Goal: Transaction & Acquisition: Purchase product/service

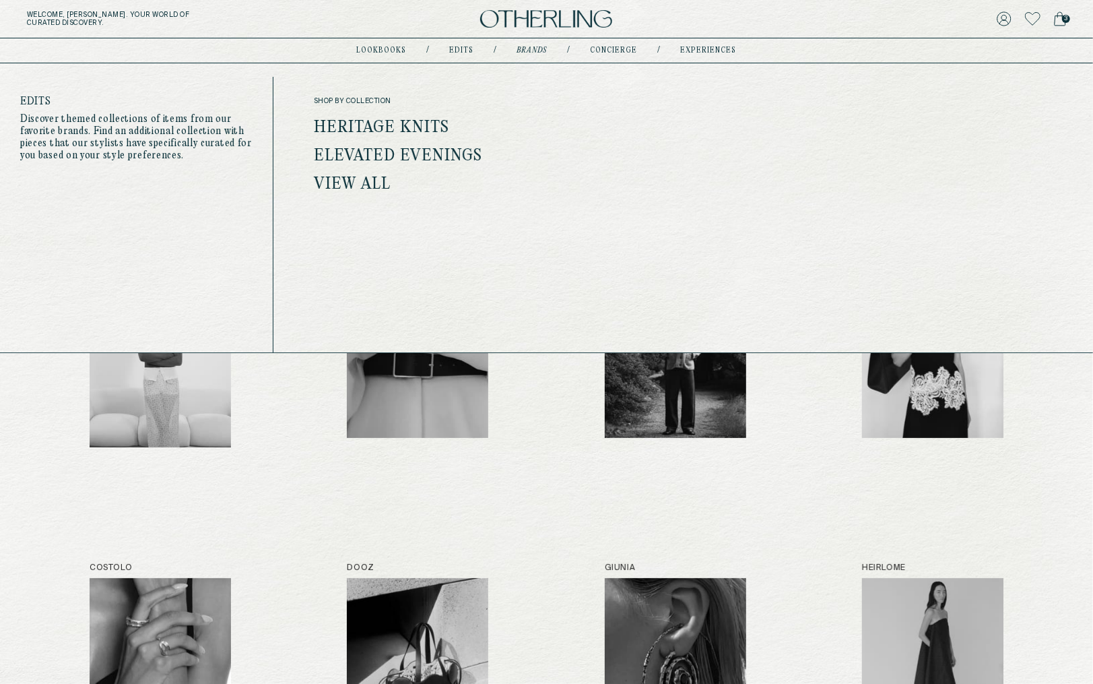
click at [460, 49] on link "Edits" at bounding box center [462, 50] width 24 height 7
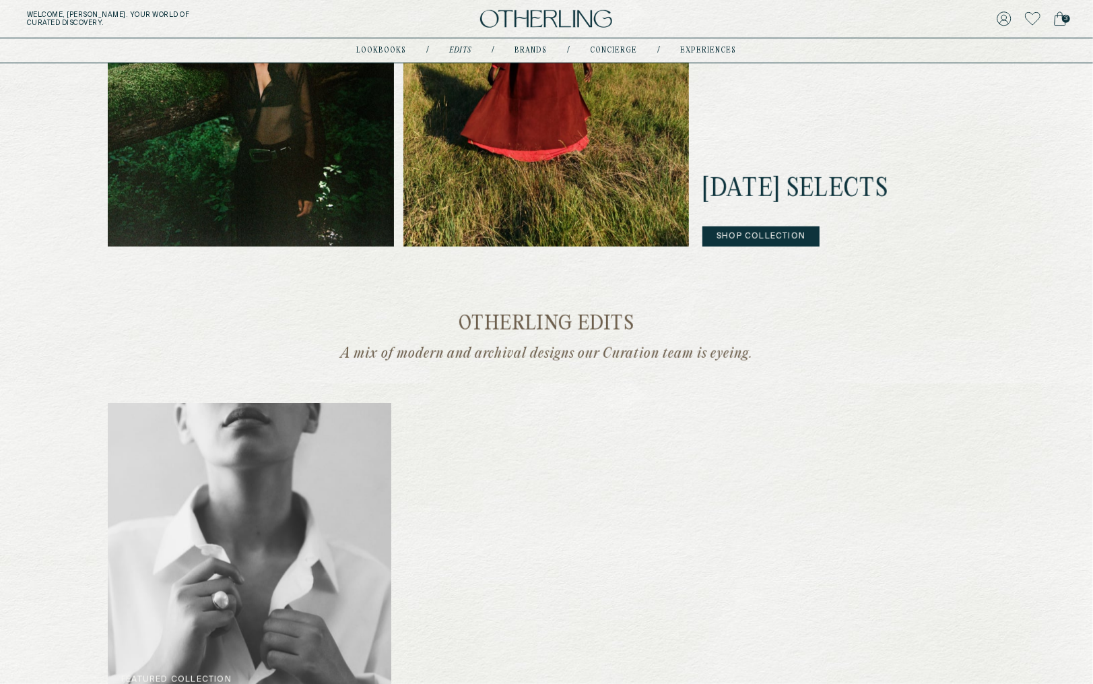
scroll to position [711, 0]
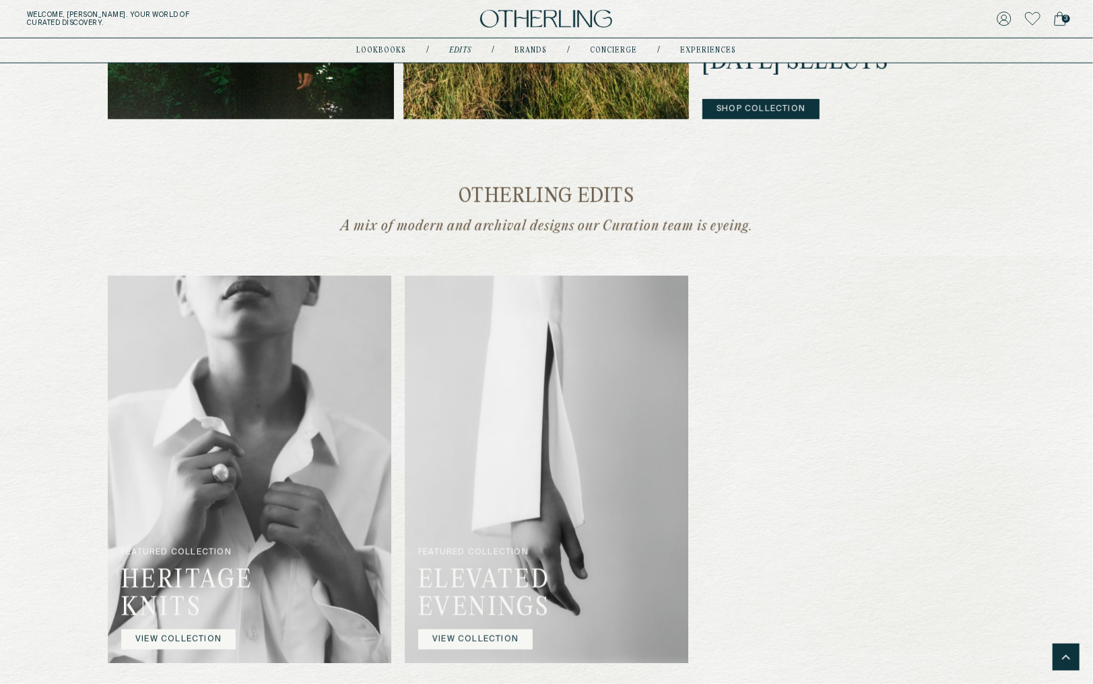
click at [315, 519] on img at bounding box center [250, 468] width 284 height 387
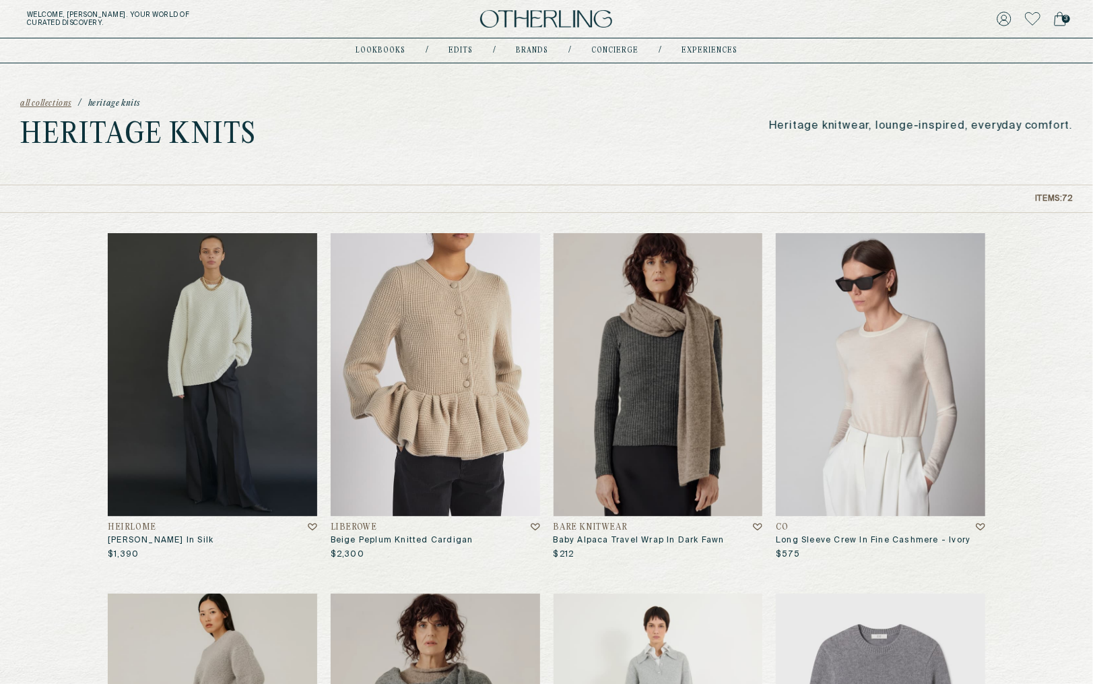
click at [442, 398] on img at bounding box center [435, 374] width 209 height 283
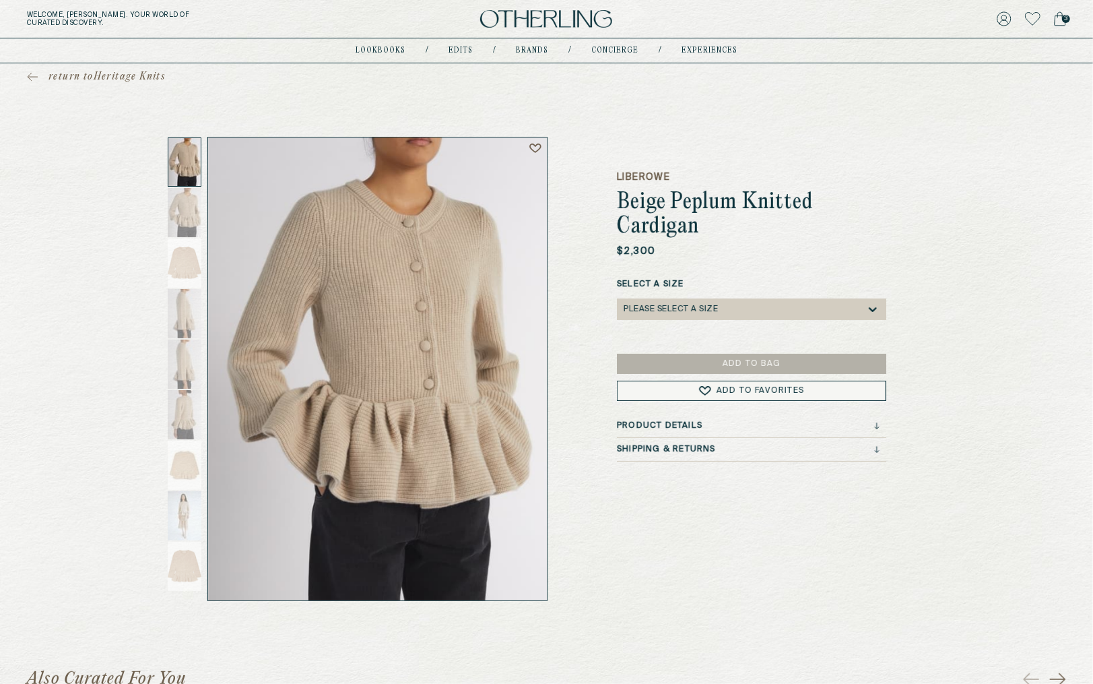
click at [869, 310] on icon at bounding box center [872, 308] width 13 height 13
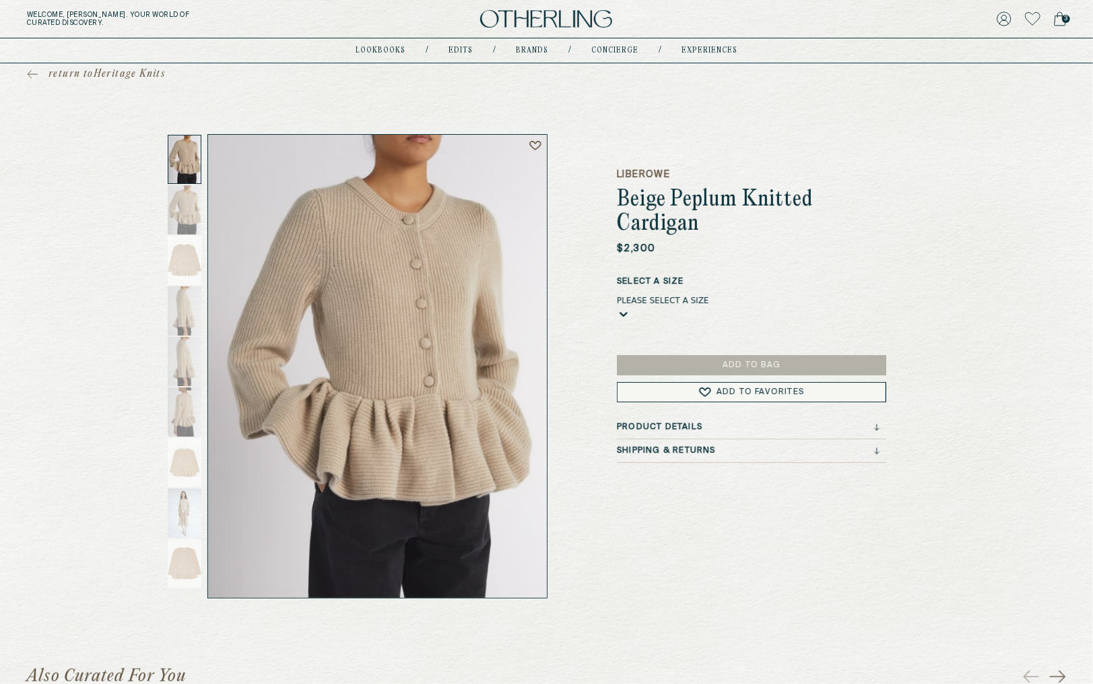
click at [630, 310] on icon at bounding box center [623, 313] width 13 height 13
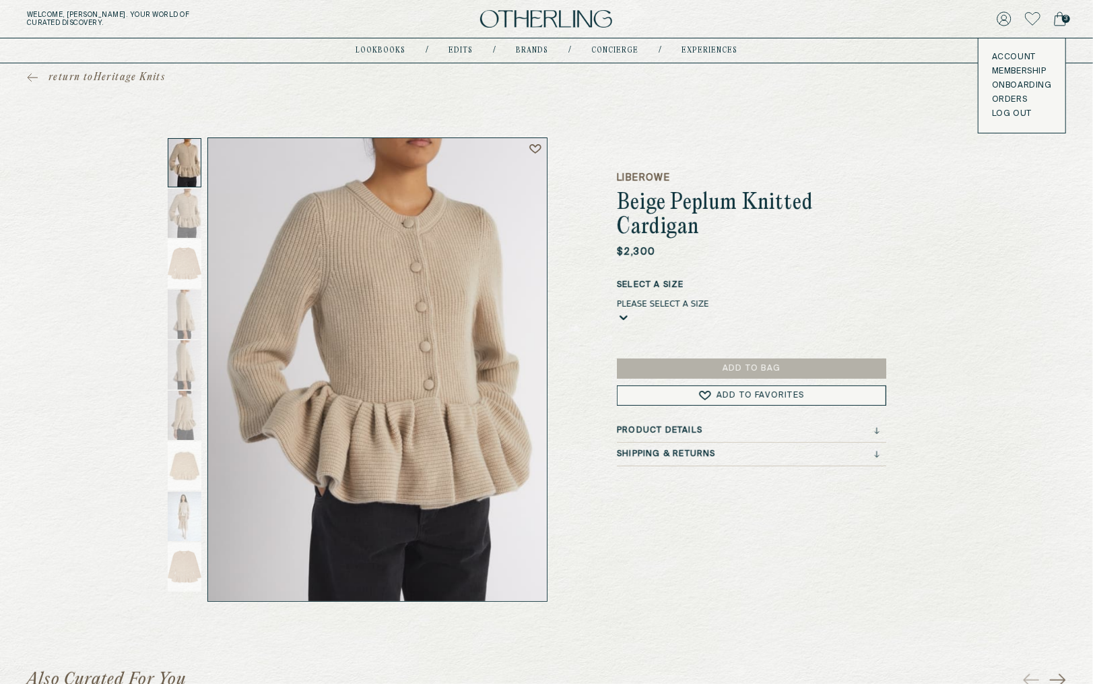
click at [30, 79] on icon at bounding box center [30, 77] width 4 height 8
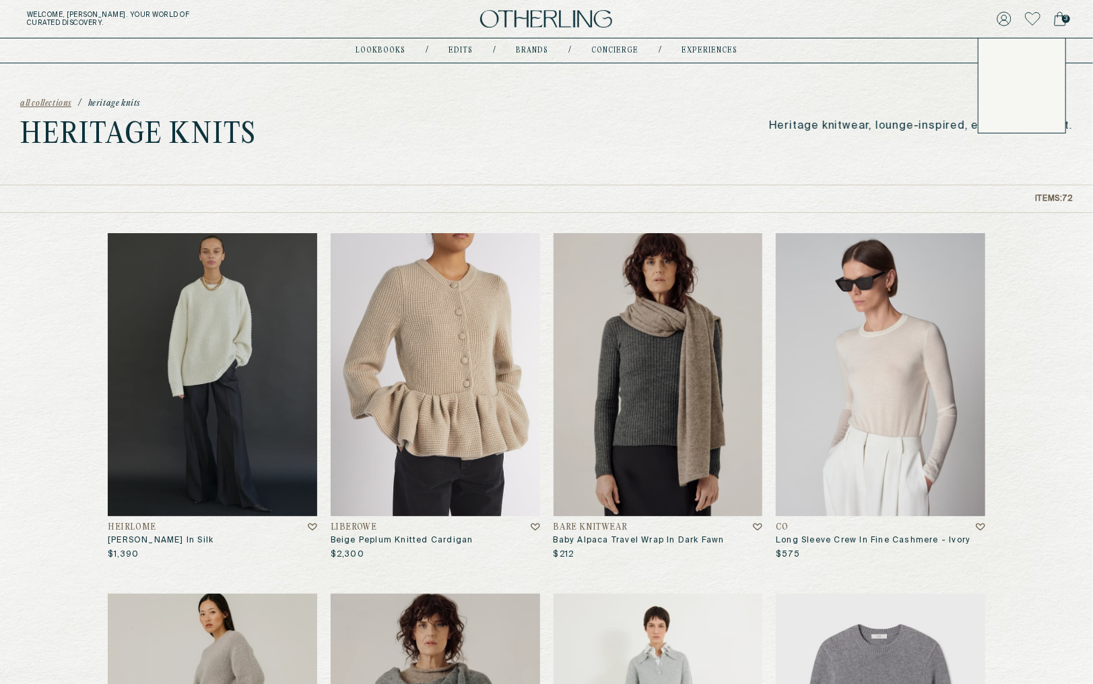
click at [1064, 20] on span "3" at bounding box center [1066, 19] width 8 height 8
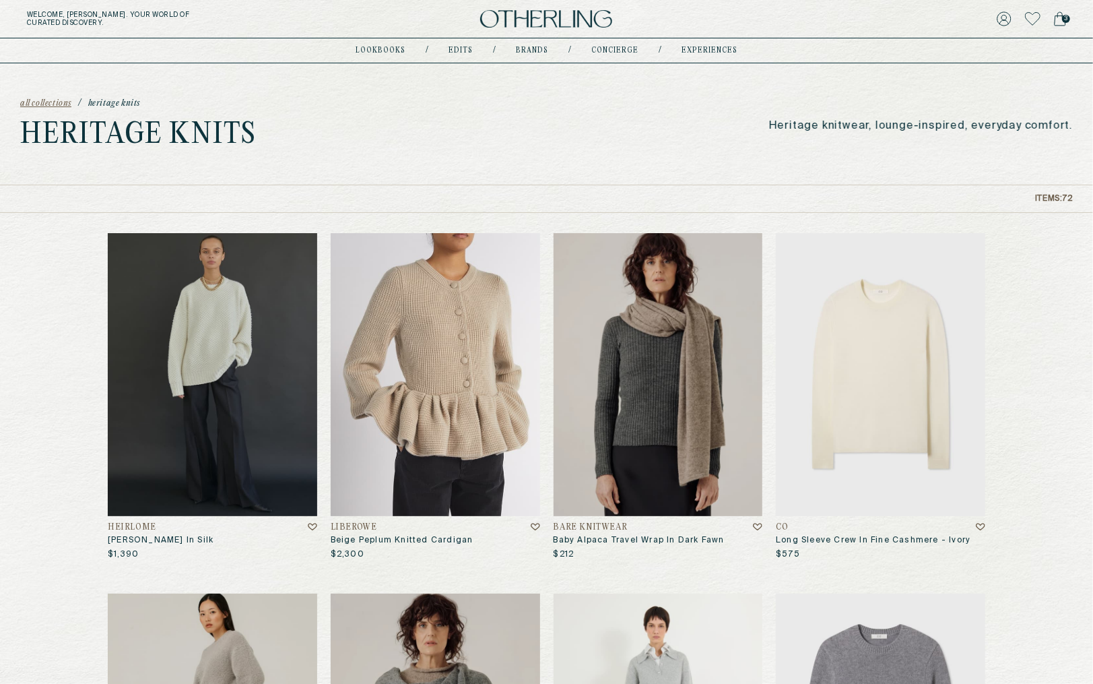
click at [940, 347] on img at bounding box center [880, 374] width 209 height 283
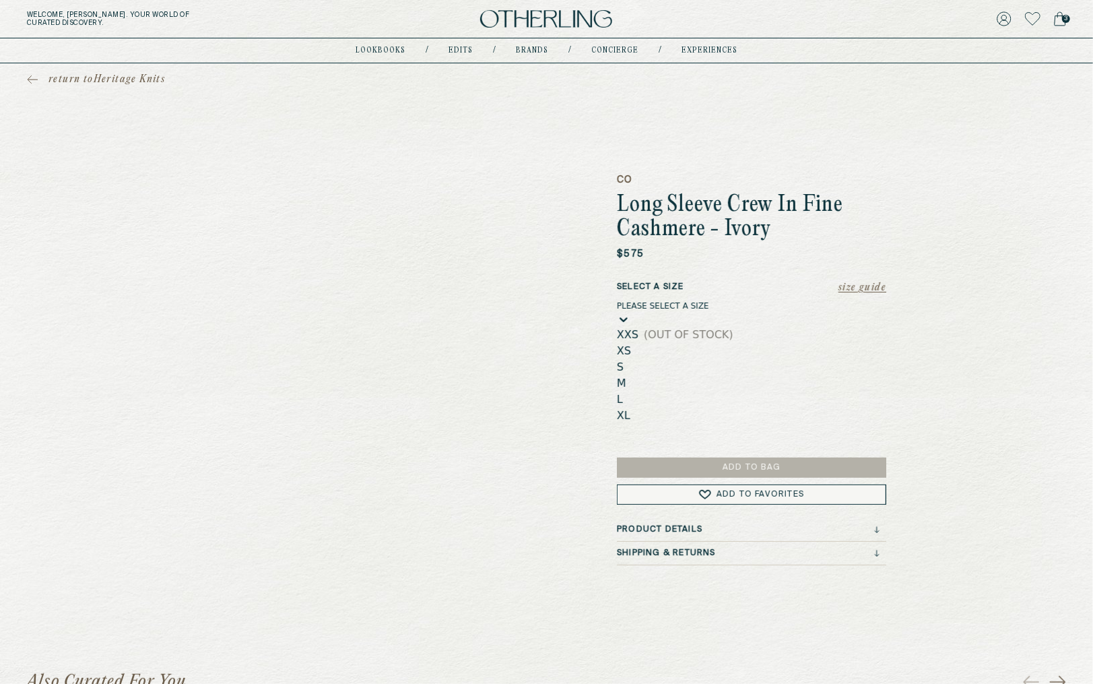
click at [812, 311] on div "Please select a Size" at bounding box center [751, 305] width 269 height 9
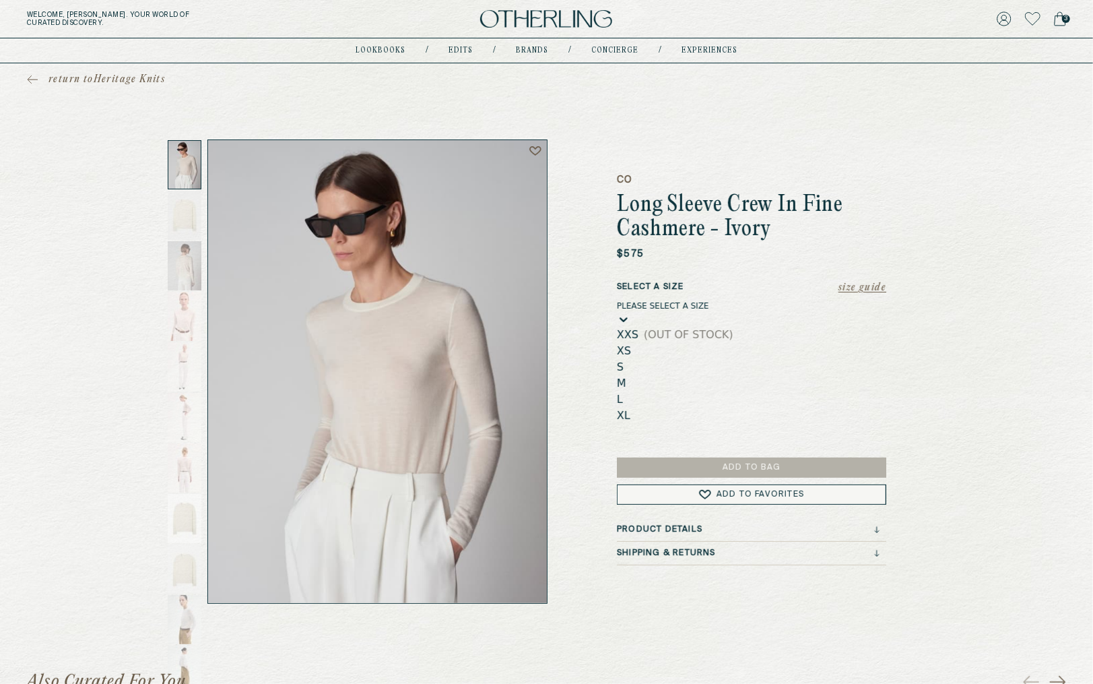
click at [809, 365] on div "S" at bounding box center [751, 367] width 269 height 16
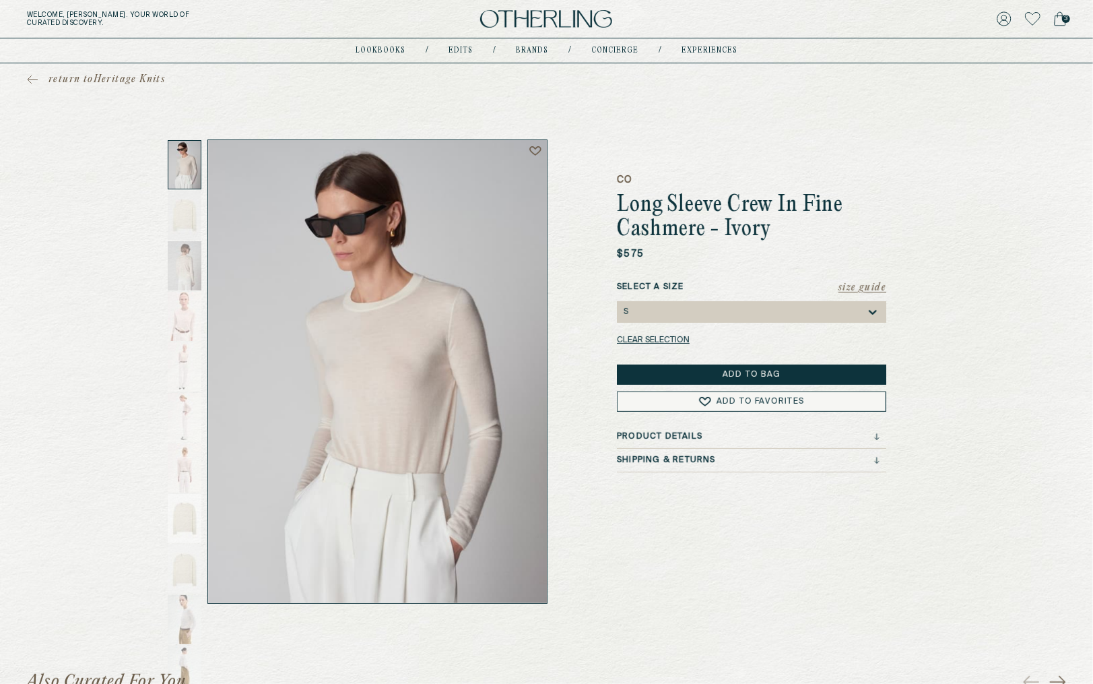
click at [810, 373] on button "Add to Bag" at bounding box center [751, 374] width 269 height 20
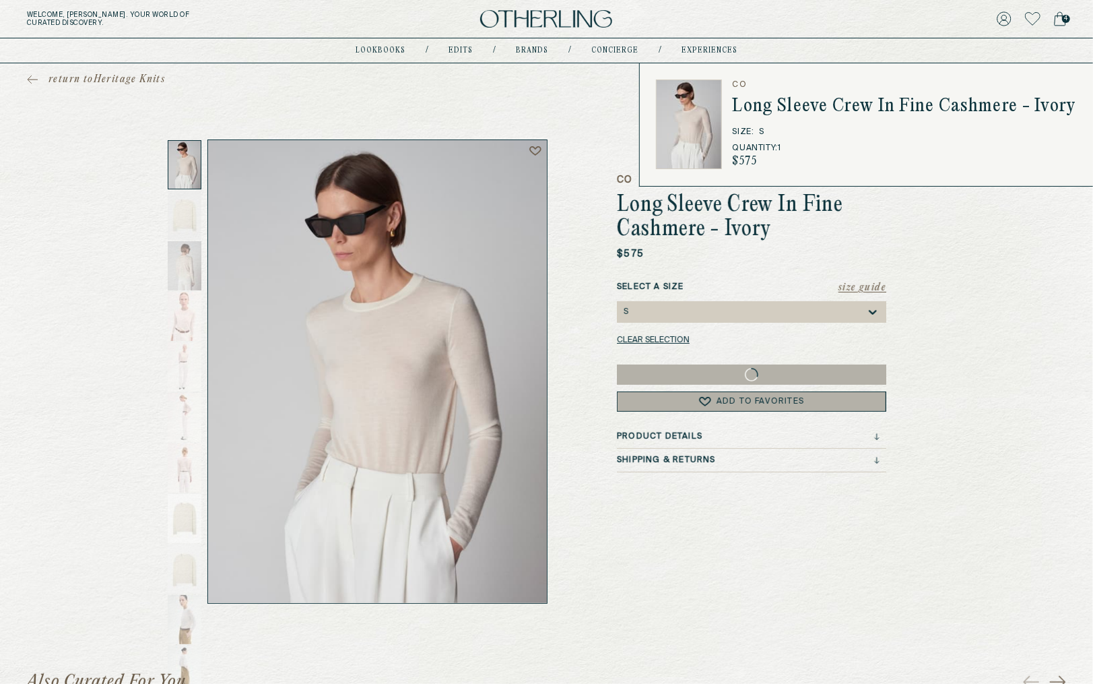
click at [1059, 18] on icon at bounding box center [1060, 18] width 12 height 15
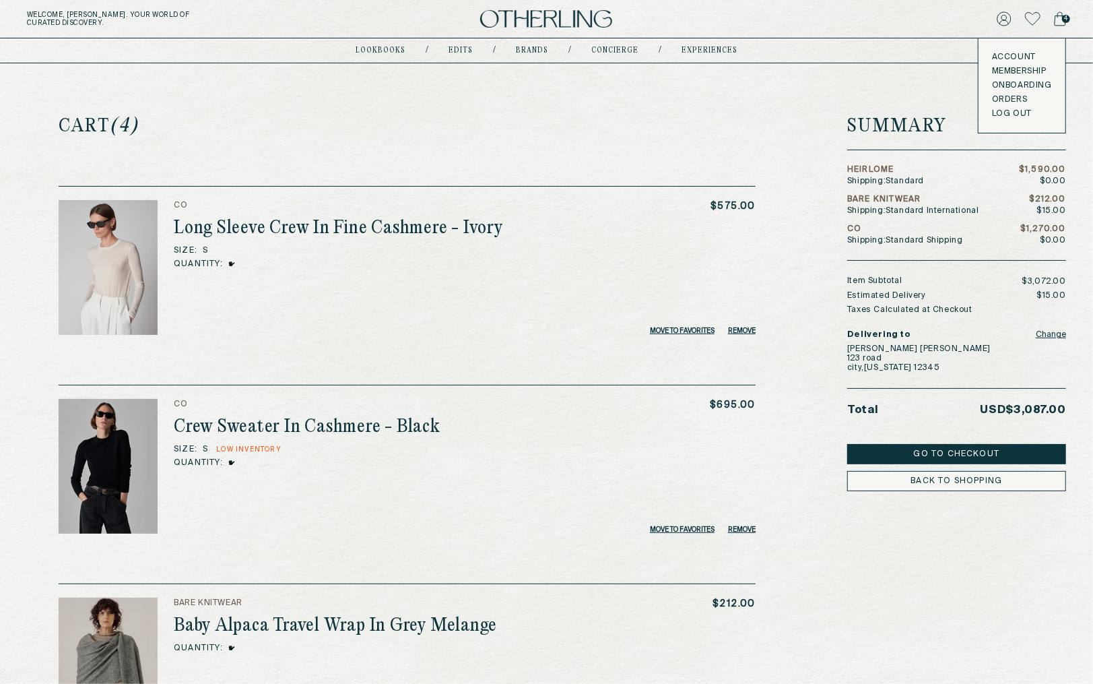
click at [181, 405] on h3 "CO" at bounding box center [307, 404] width 267 height 11
click at [176, 399] on h3 "CO" at bounding box center [307, 404] width 267 height 11
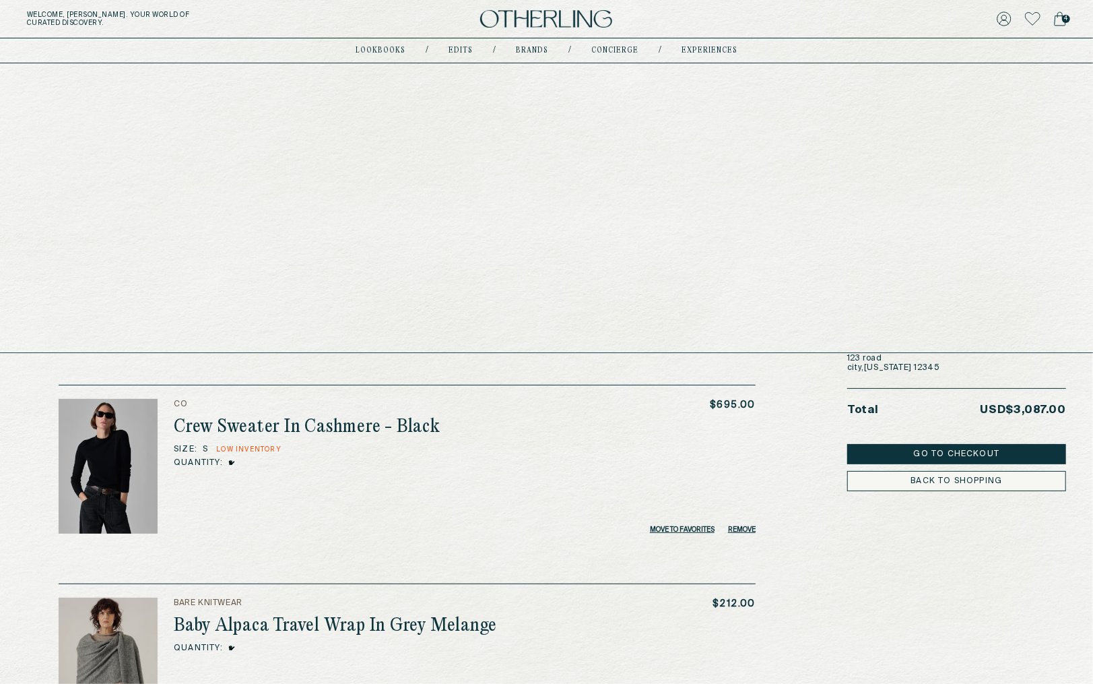
click at [528, 50] on link "Brands" at bounding box center [532, 50] width 32 height 7
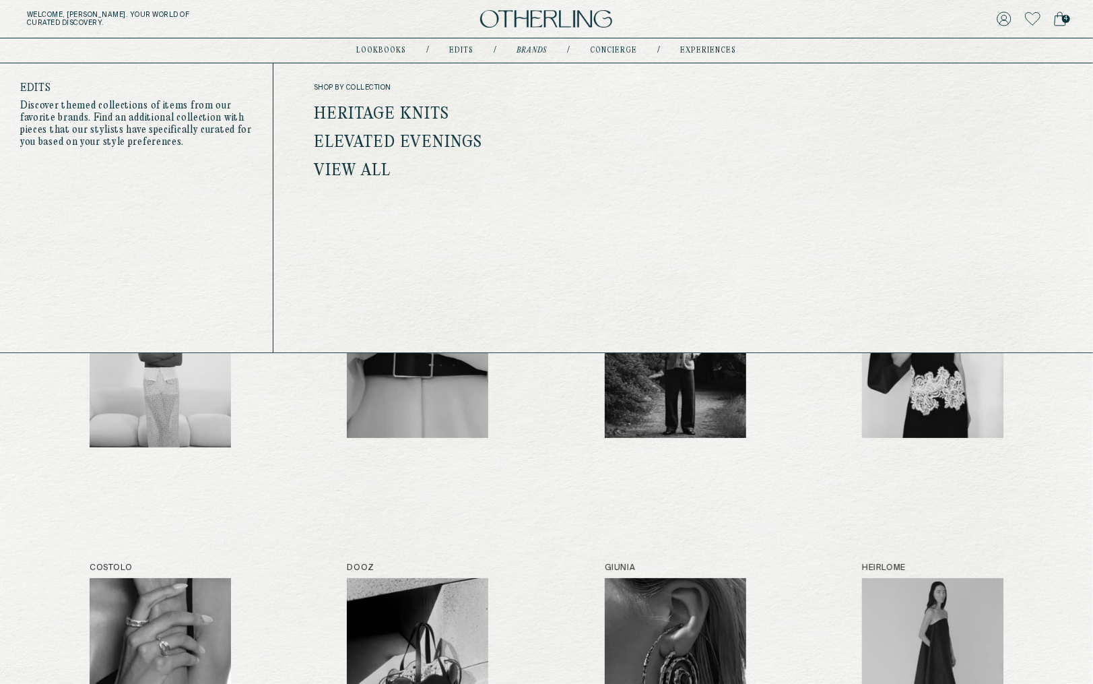
click at [394, 115] on link "Heritage Knits" at bounding box center [381, 115] width 135 height 18
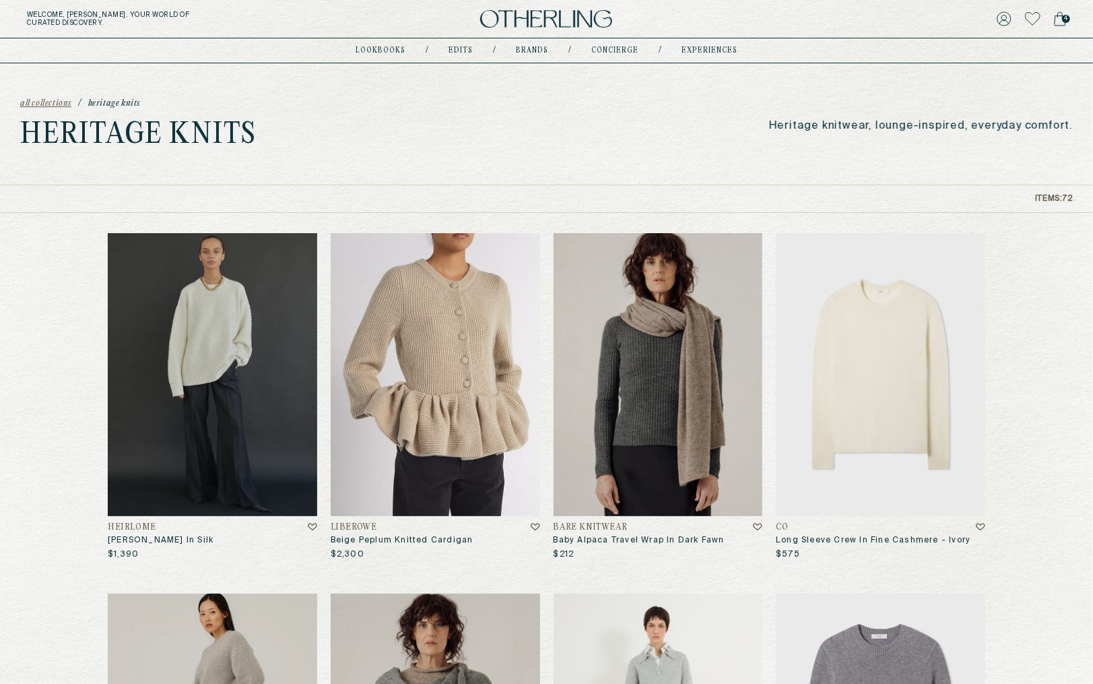
click at [826, 459] on img at bounding box center [880, 374] width 209 height 283
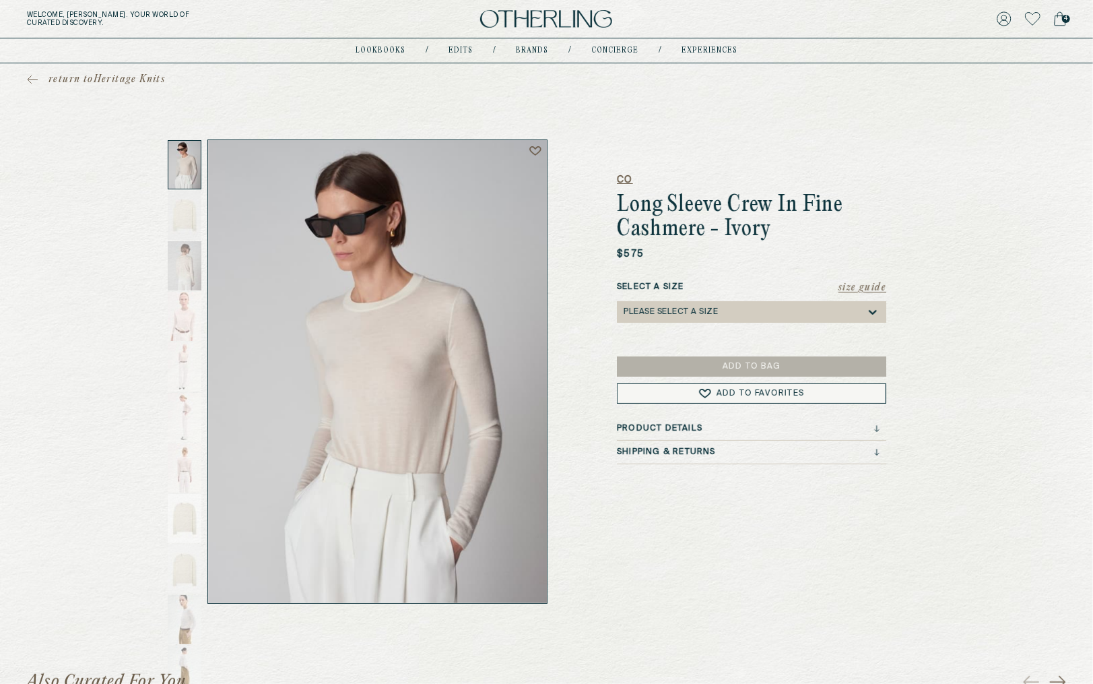
click at [619, 176] on h5 "CO" at bounding box center [751, 179] width 269 height 13
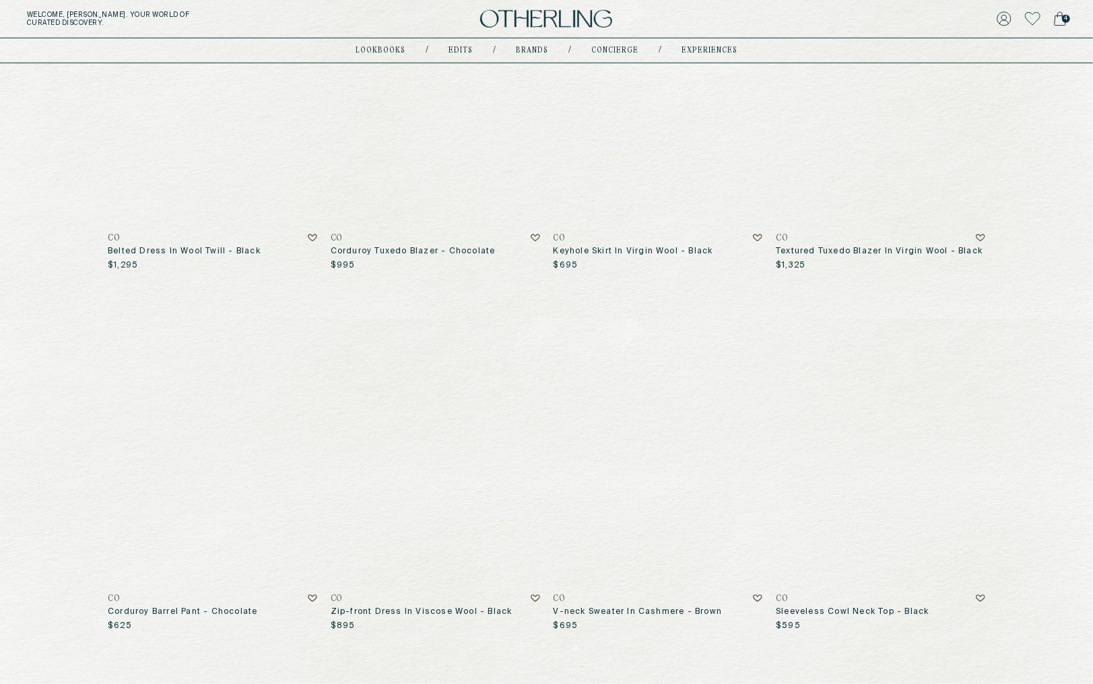
scroll to position [650, 0]
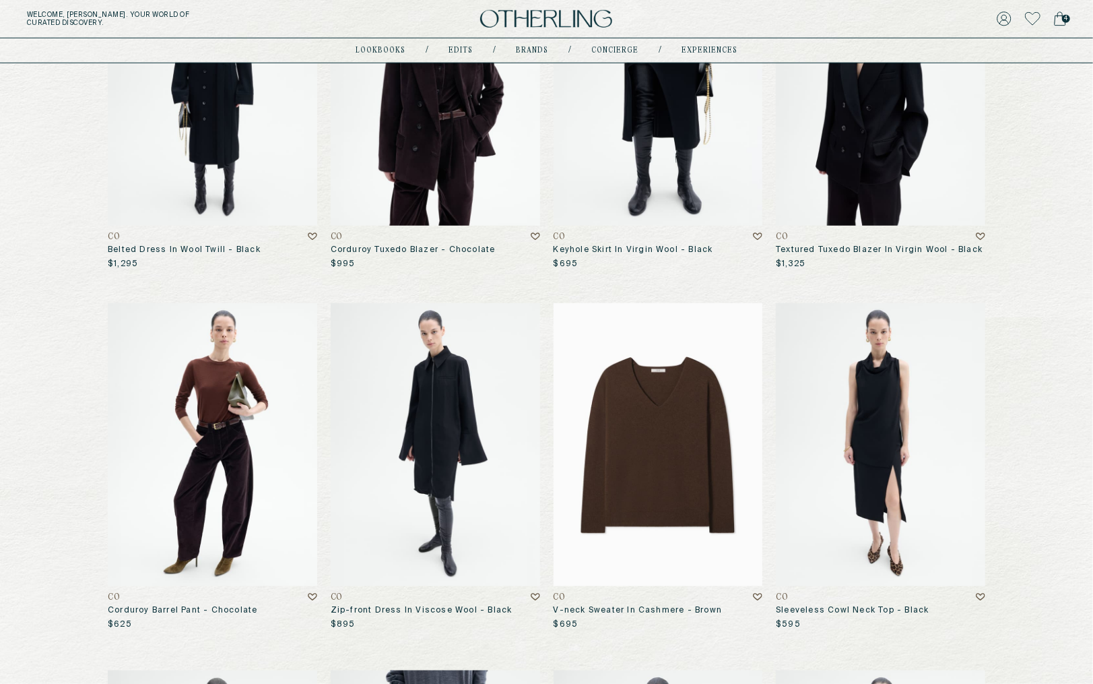
click at [664, 394] on img at bounding box center [658, 444] width 209 height 283
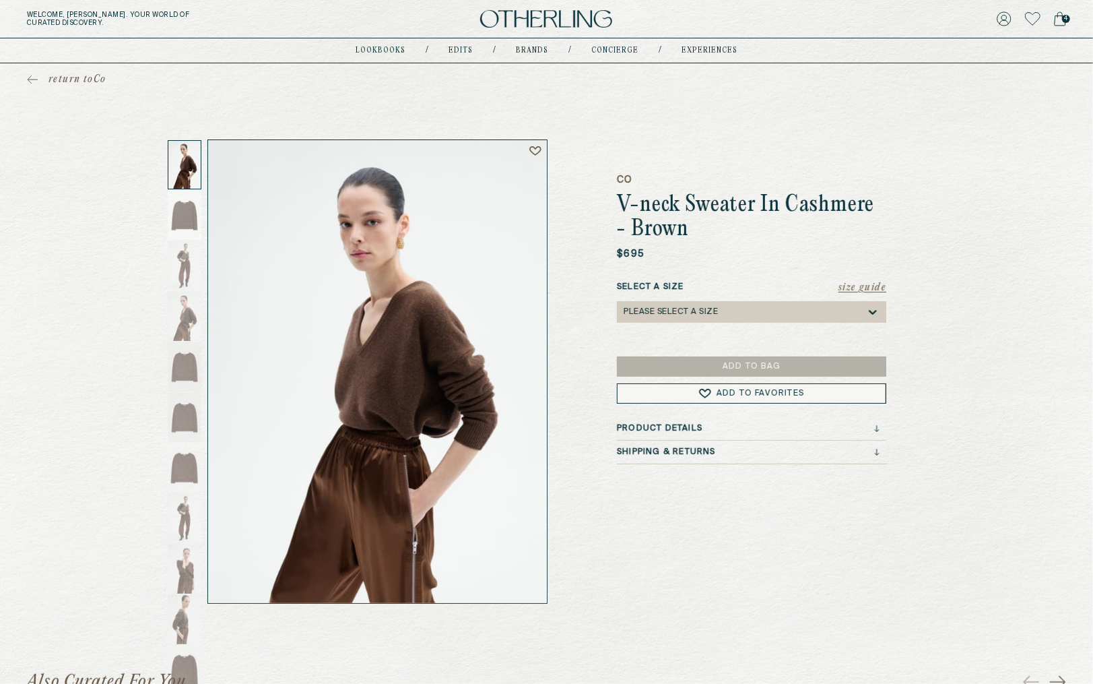
click at [870, 311] on icon at bounding box center [873, 312] width 8 height 5
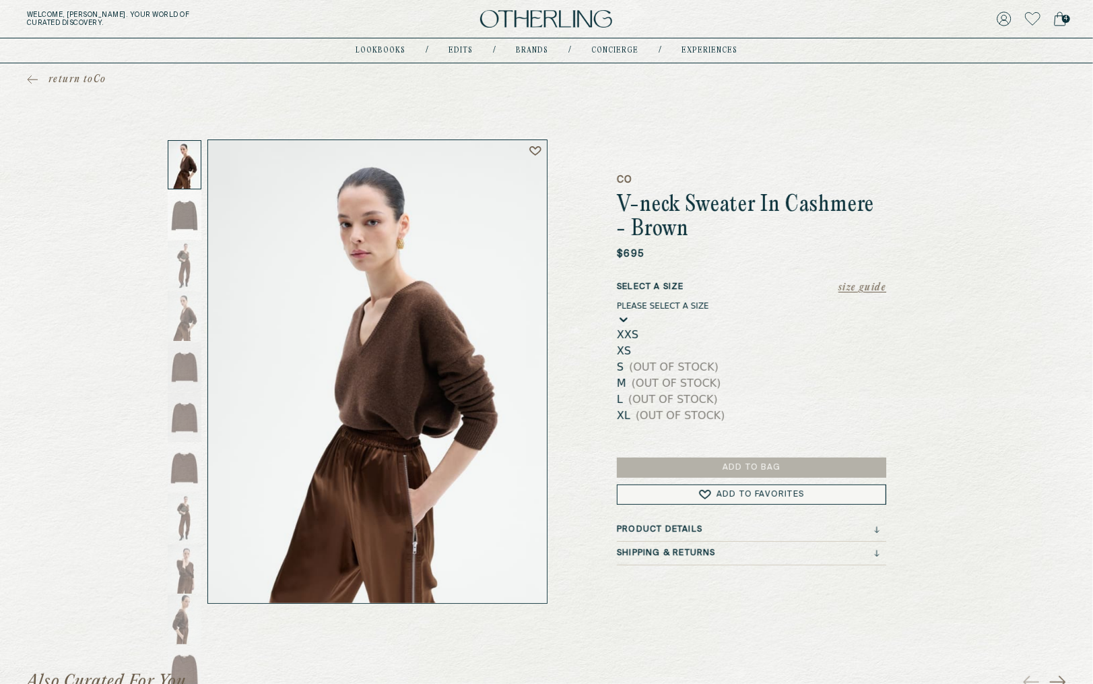
click at [851, 344] on div "XS" at bounding box center [751, 351] width 269 height 16
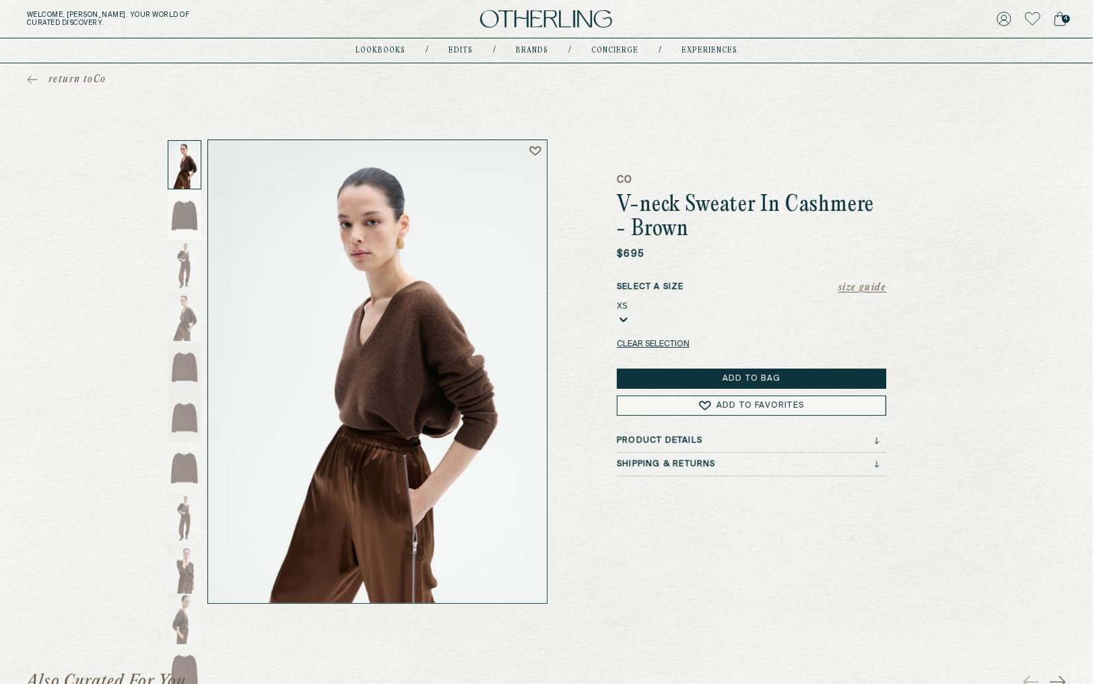
click at [854, 368] on button "Add to Bag" at bounding box center [751, 378] width 269 height 20
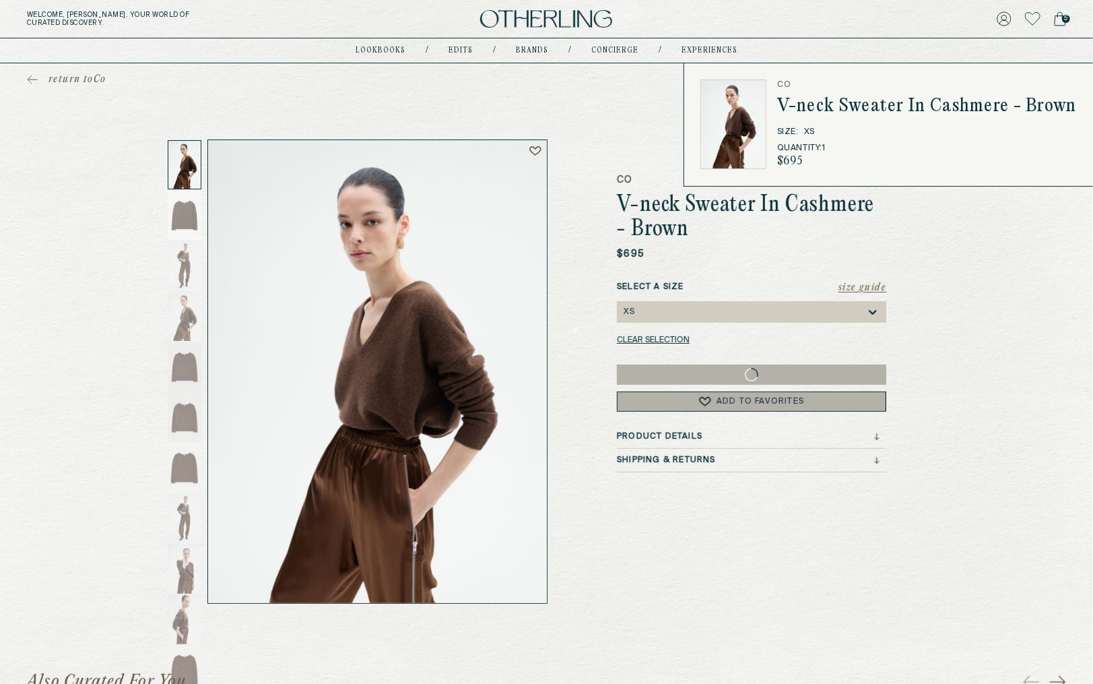
click at [1061, 16] on icon at bounding box center [1060, 18] width 11 height 13
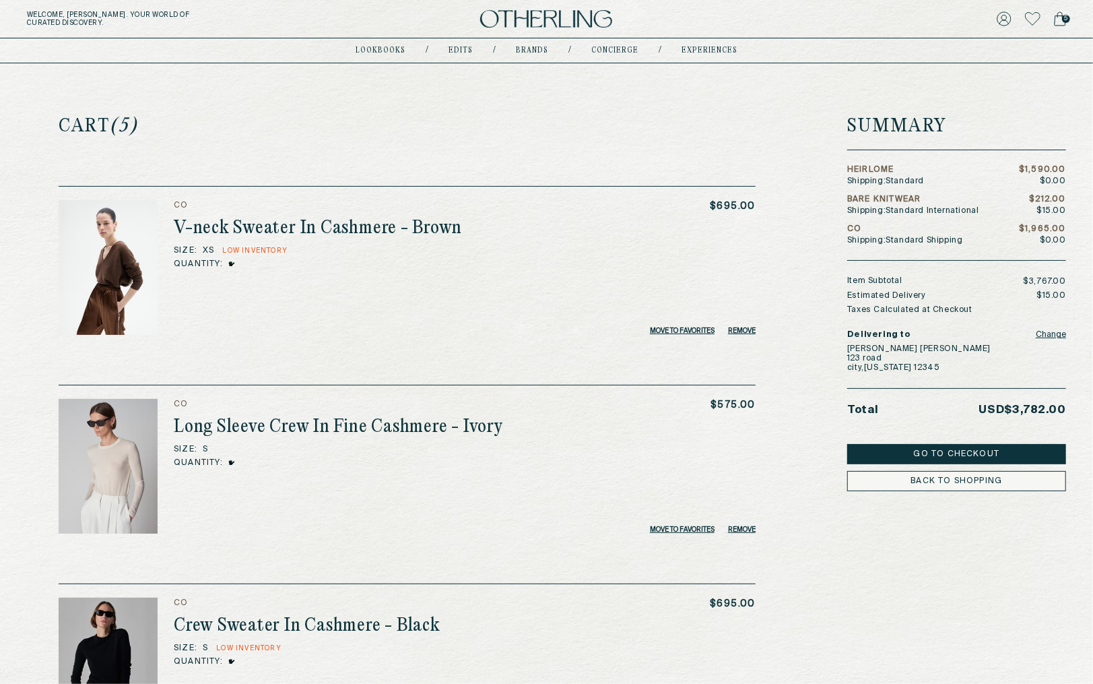
click at [183, 236] on h2 "V-neck Sweater In Cashmere - Brown" at bounding box center [318, 229] width 288 height 22
click at [334, 224] on h2 "V-neck Sweater In Cashmere - Brown" at bounding box center [318, 229] width 288 height 22
click at [147, 231] on img at bounding box center [108, 267] width 99 height 135
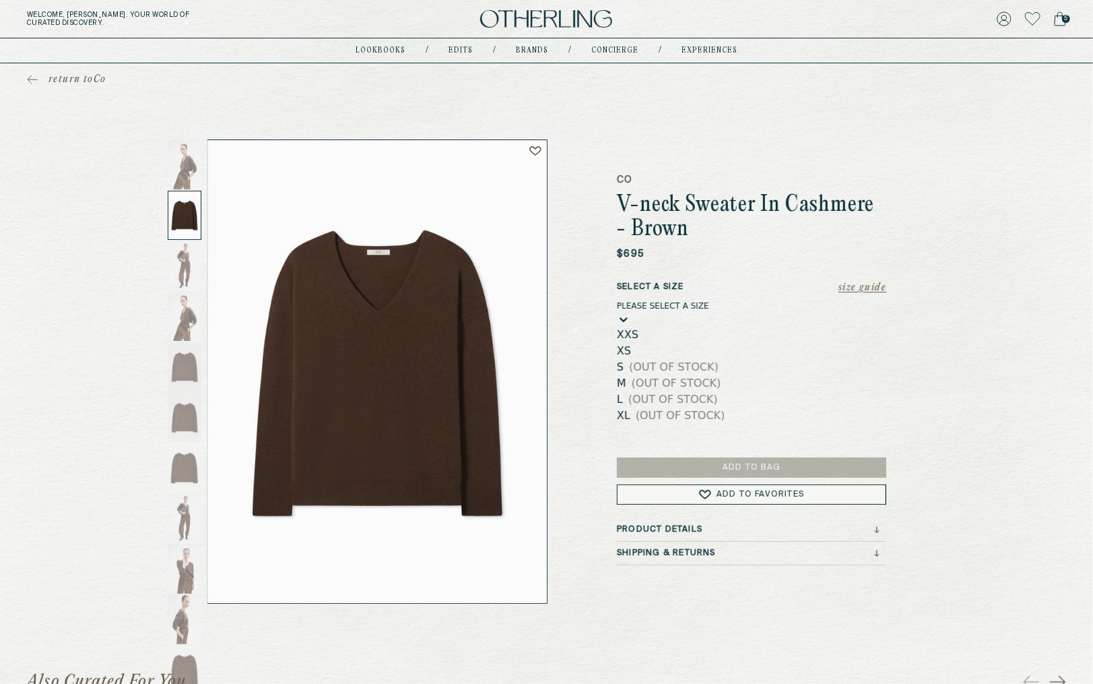
click at [685, 311] on div "Please select a Size" at bounding box center [663, 305] width 92 height 9
click at [680, 350] on div "XS" at bounding box center [751, 351] width 269 height 16
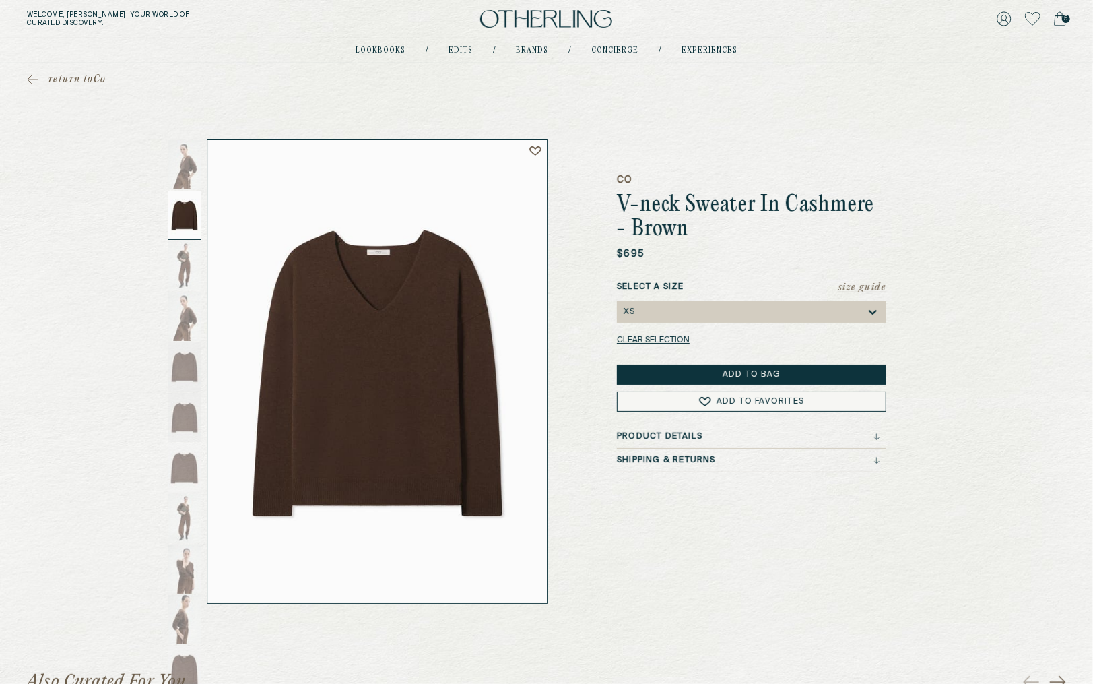
click at [30, 79] on icon at bounding box center [32, 79] width 9 height 0
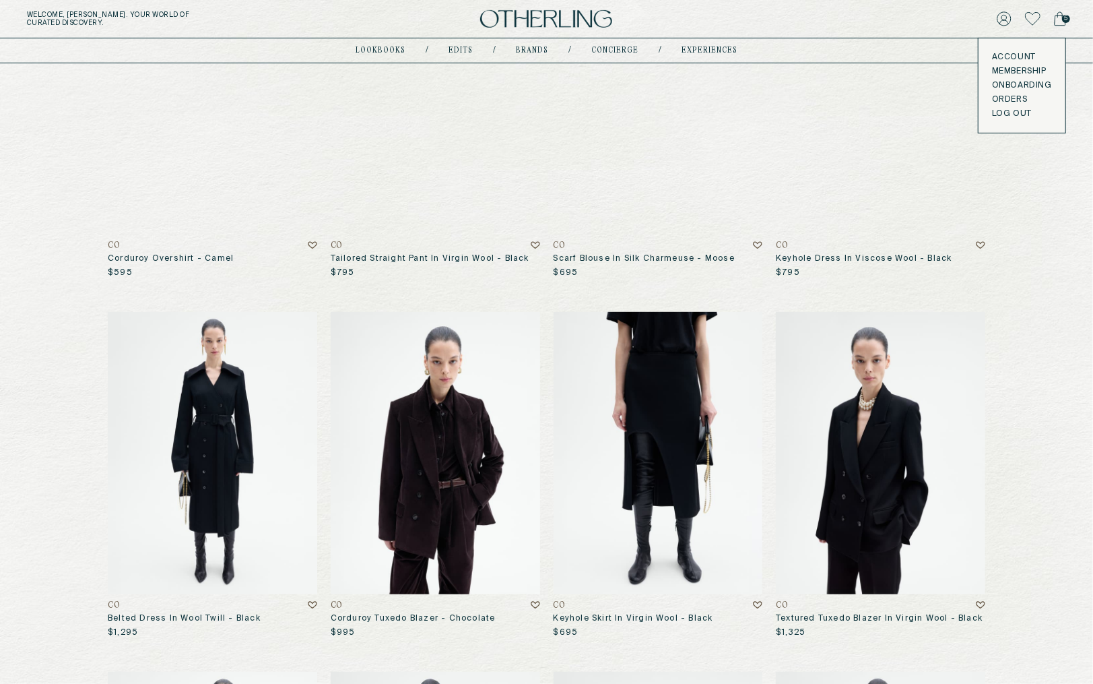
scroll to position [307, 0]
